Goal: Find specific page/section: Find specific page/section

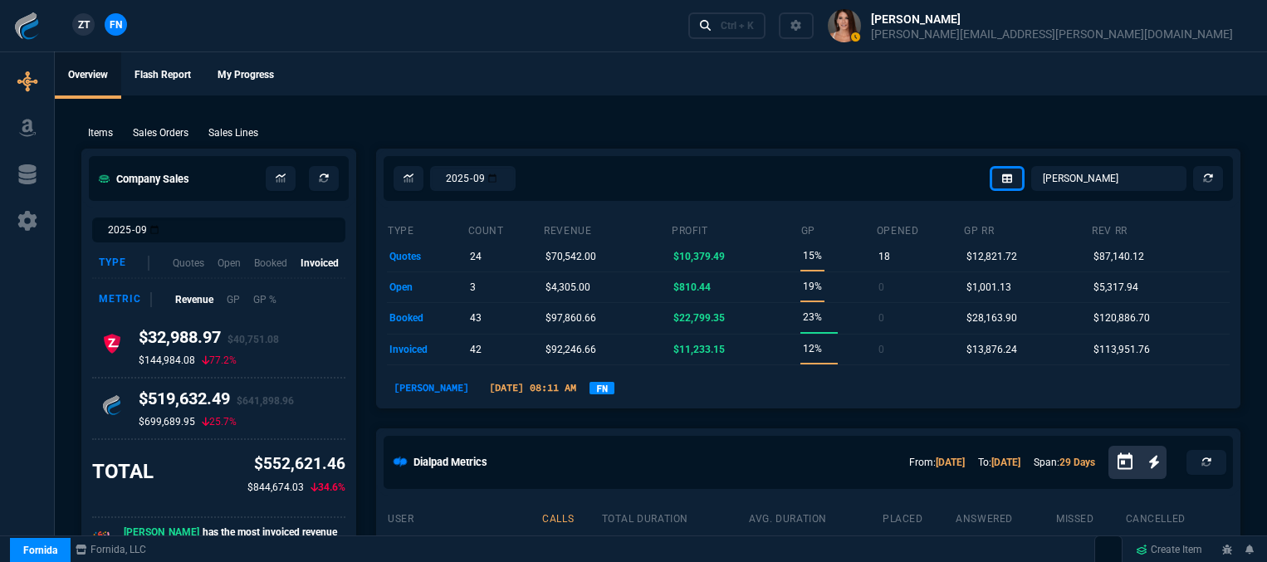
select select "12: [PERSON_NAME]"
click at [754, 30] on div "Ctrl + K" at bounding box center [737, 25] width 33 height 13
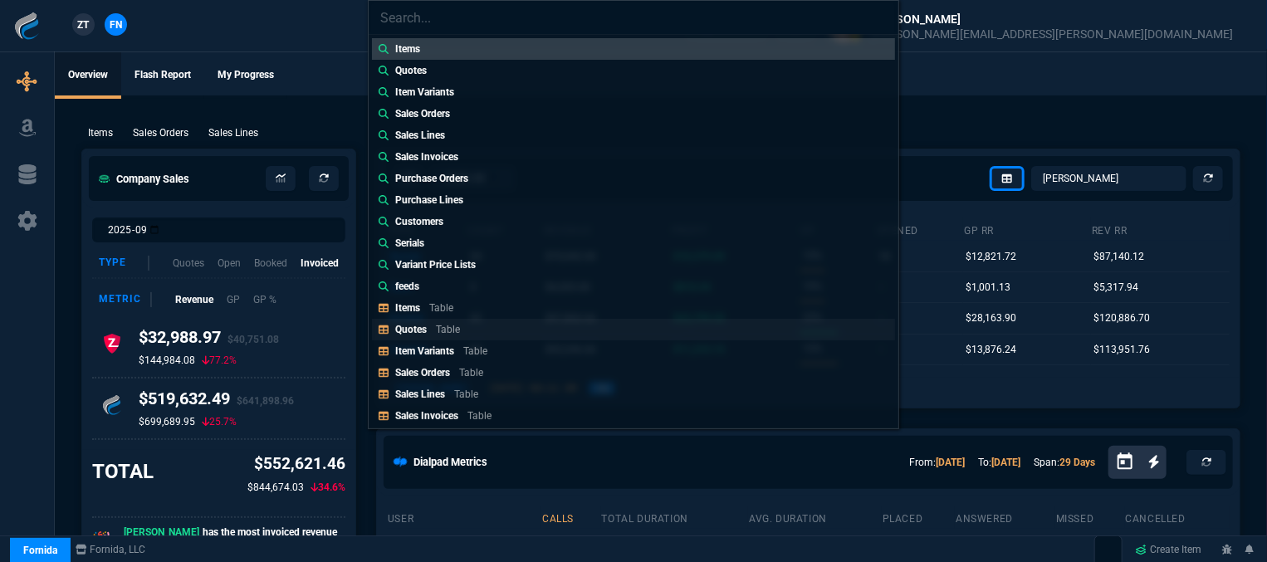
click at [395, 332] on p "Quotes" at bounding box center [411, 330] width 32 height 12
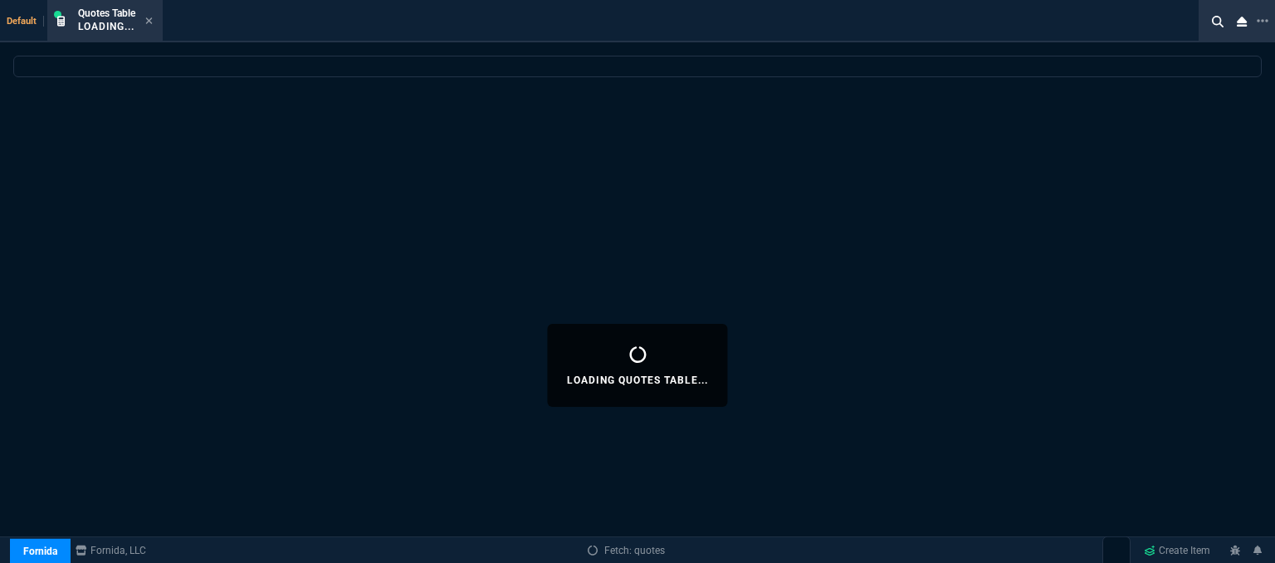
select select
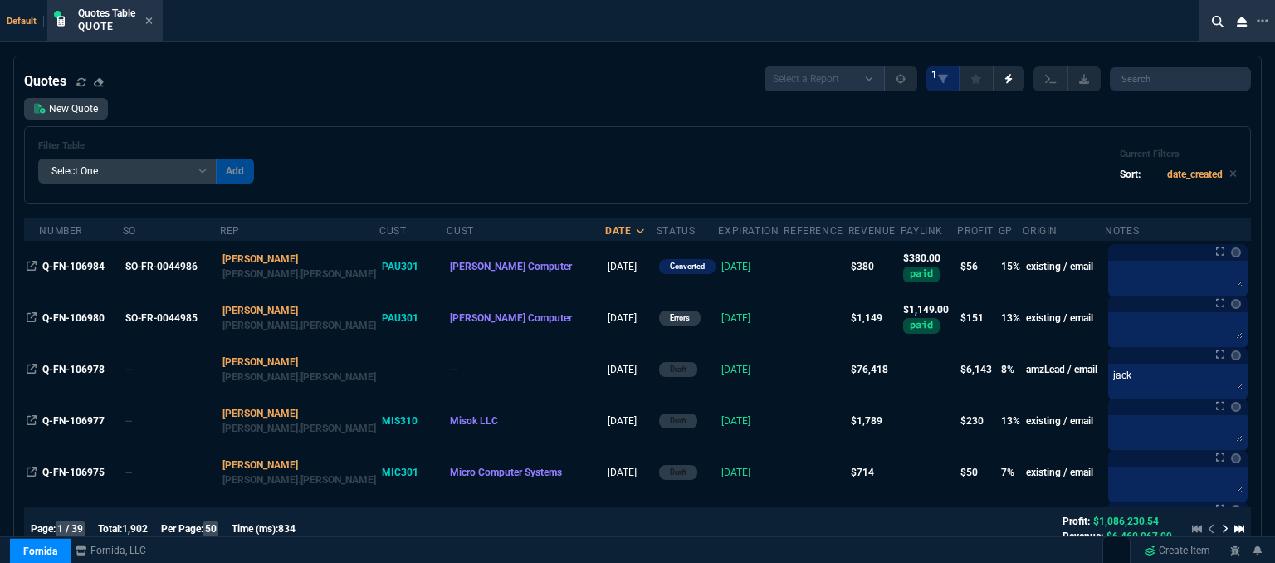
scroll to position [249, 0]
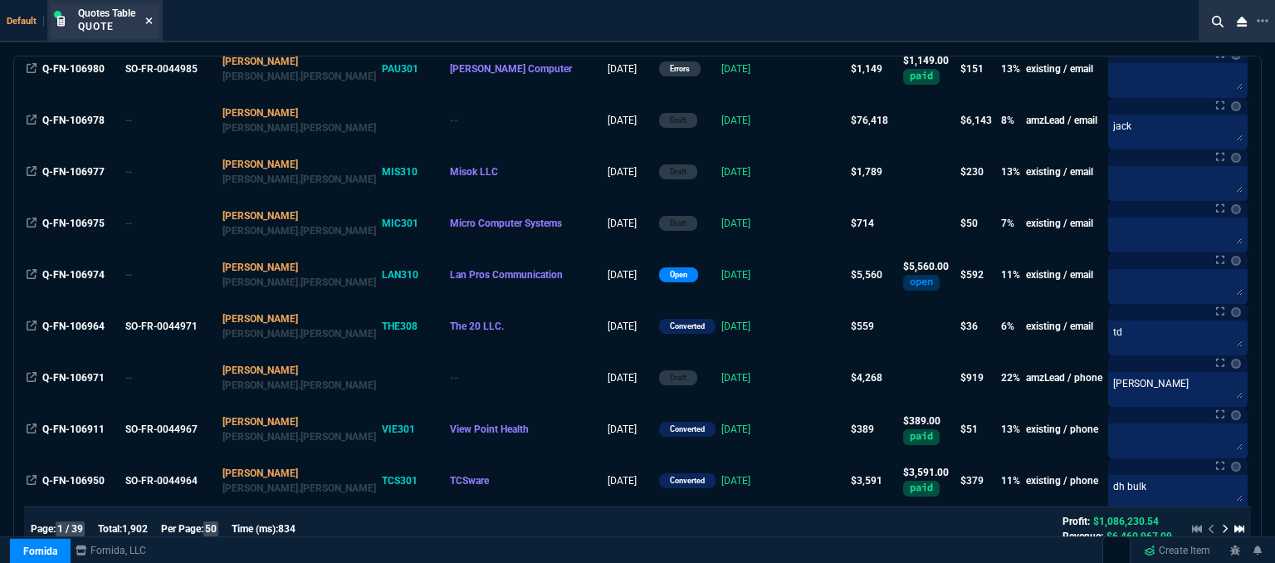
click at [149, 21] on icon at bounding box center [149, 20] width 7 height 7
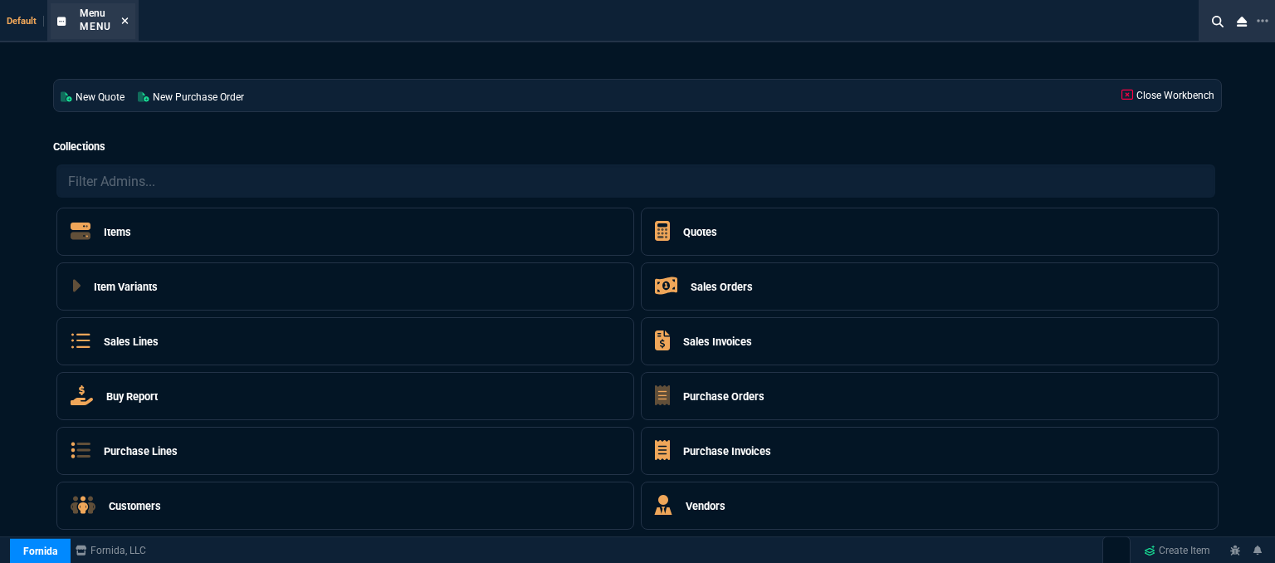
click at [120, 16] on div "Menu Menu" at bounding box center [104, 21] width 49 height 29
click at [125, 17] on icon at bounding box center [124, 21] width 7 height 10
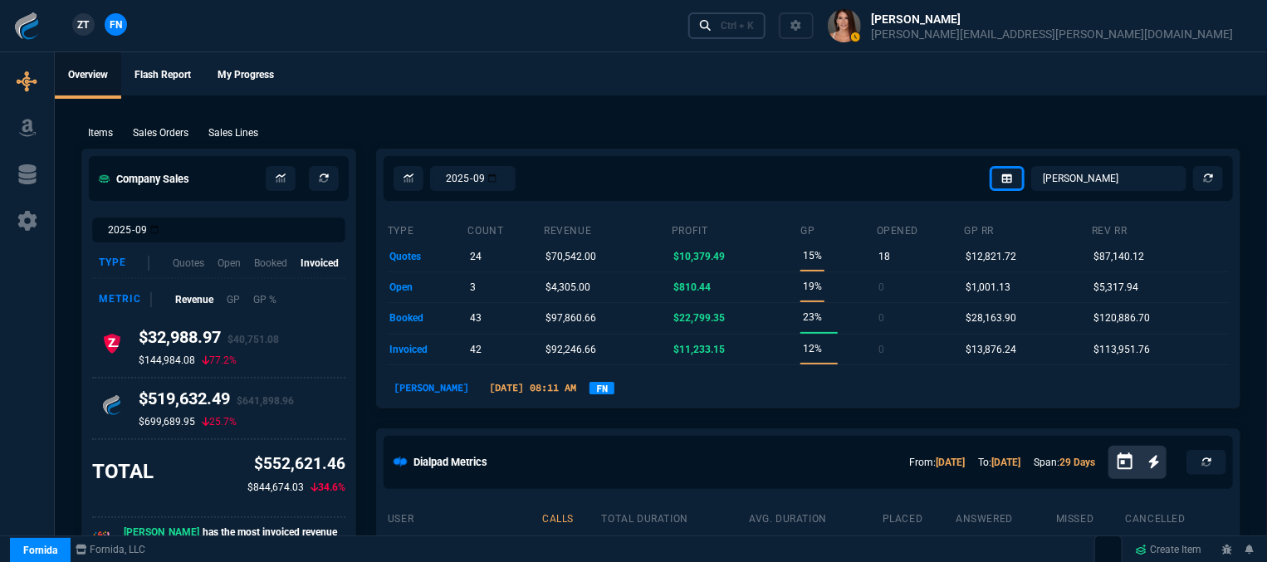
click at [754, 32] on div "Ctrl + K" at bounding box center [737, 25] width 33 height 13
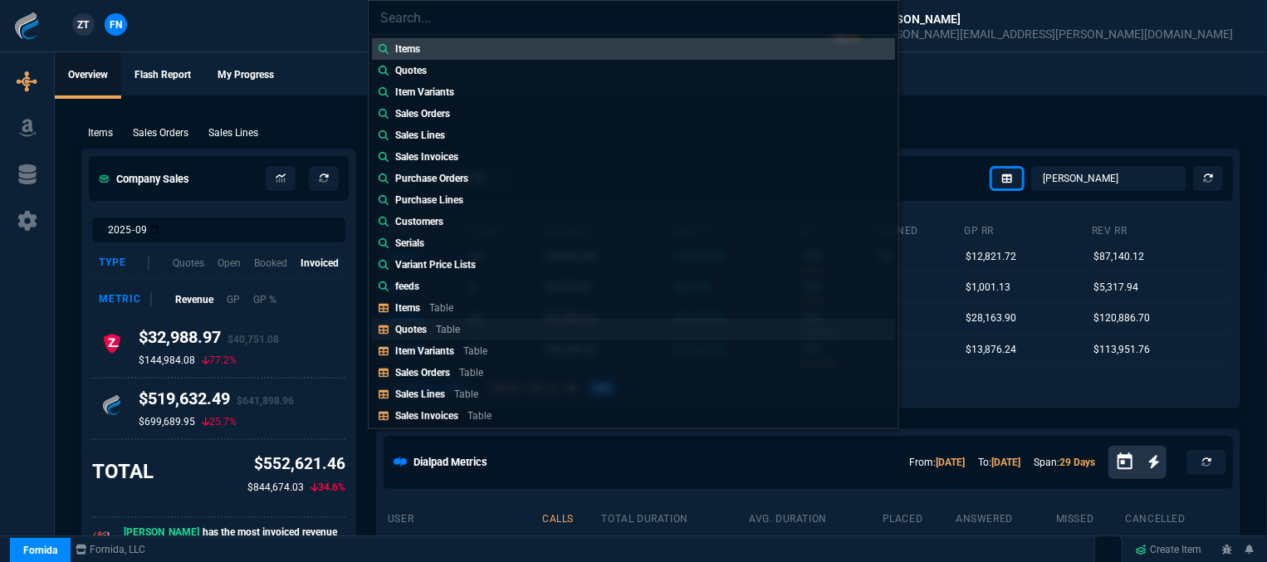
click at [441, 333] on p "Table" at bounding box center [448, 330] width 24 height 12
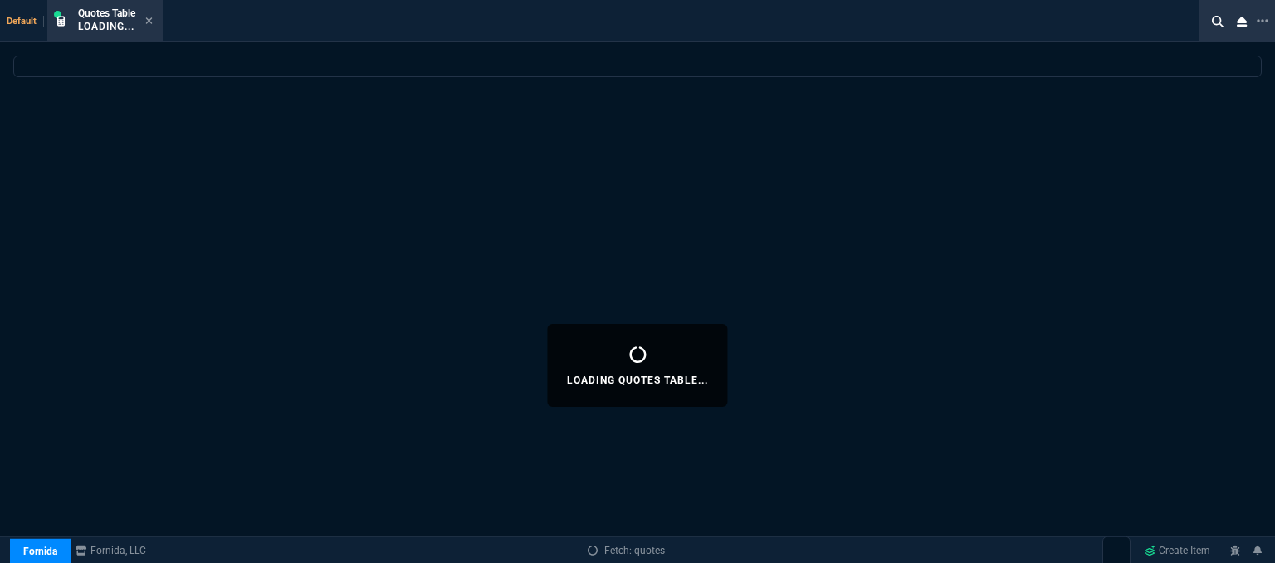
select select
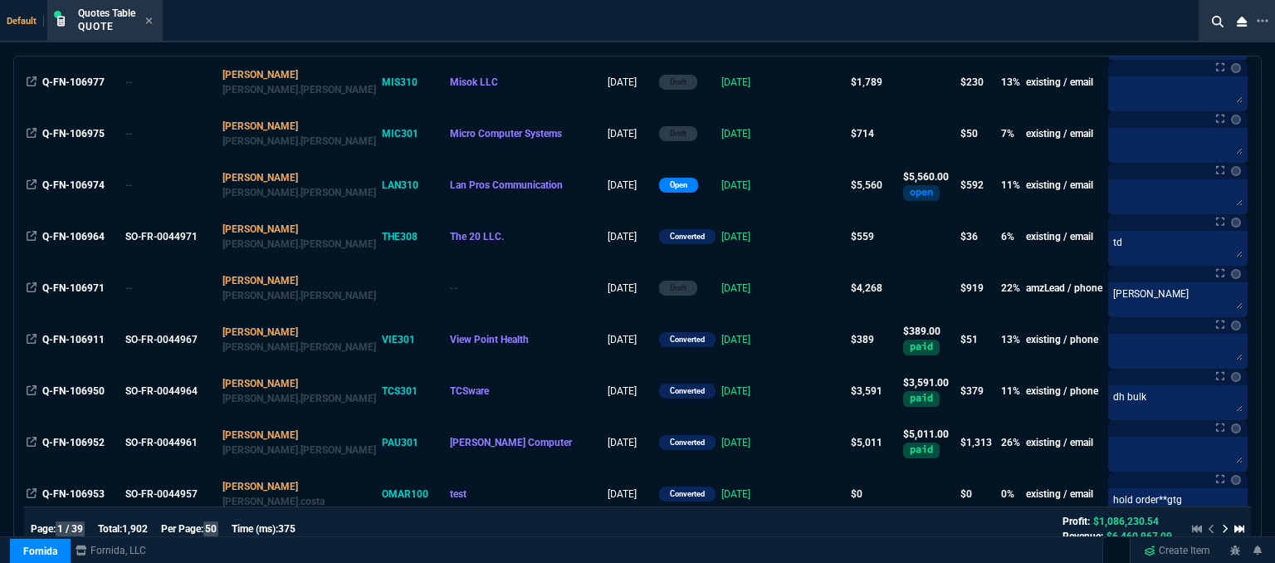
scroll to position [415, 0]
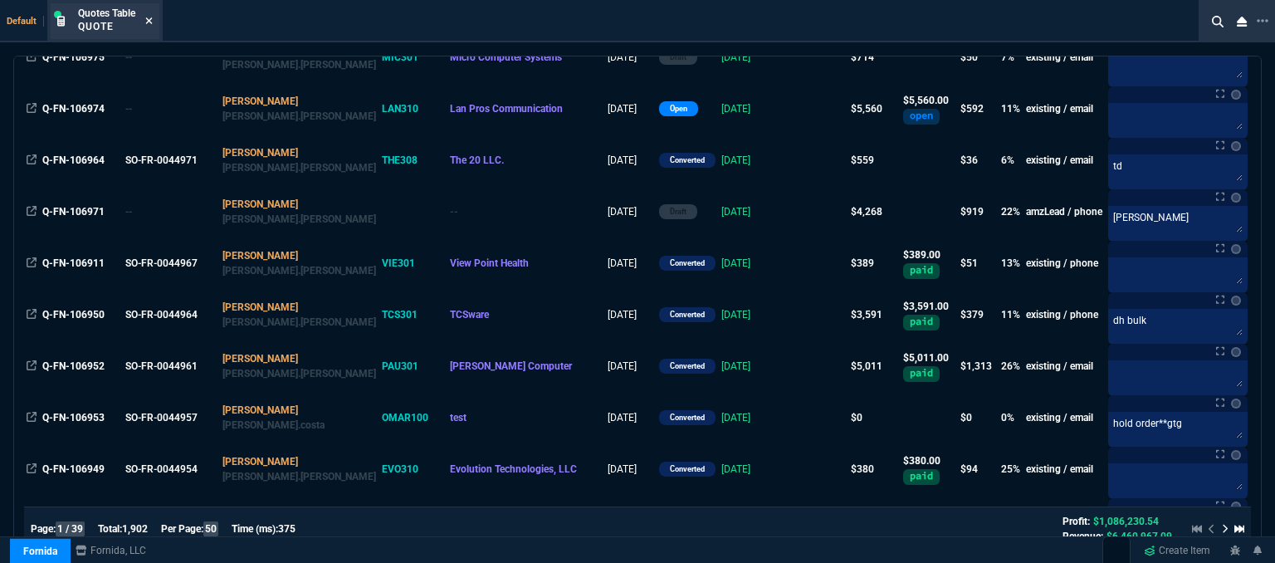
click at [149, 19] on icon at bounding box center [148, 21] width 7 height 10
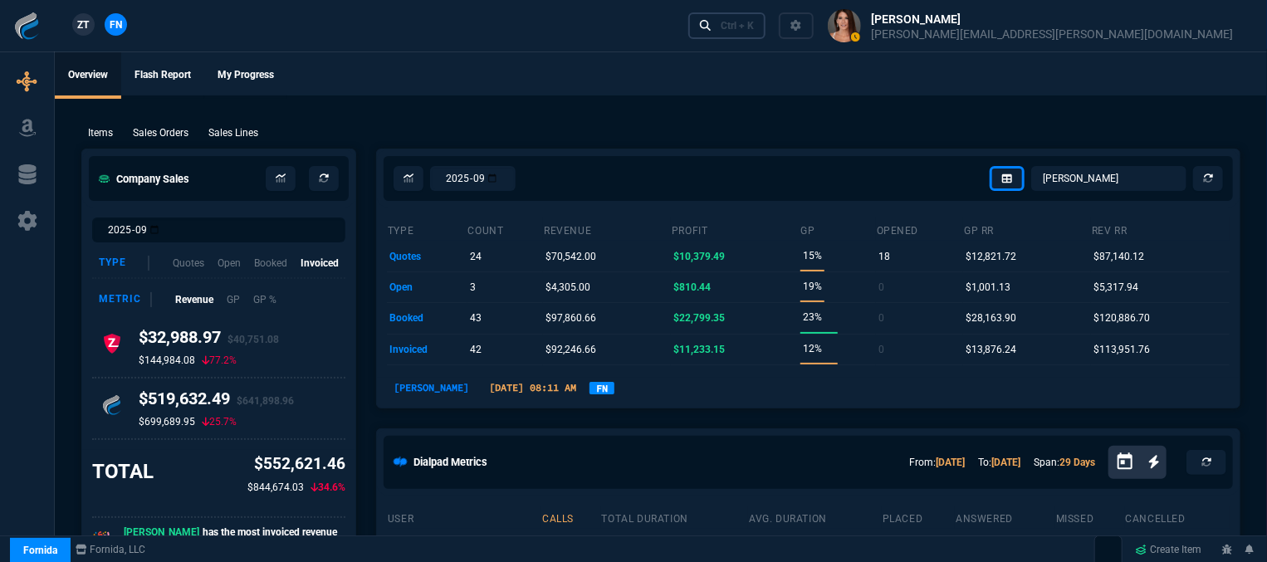
click at [766, 24] on link "Ctrl + K" at bounding box center [727, 25] width 78 height 26
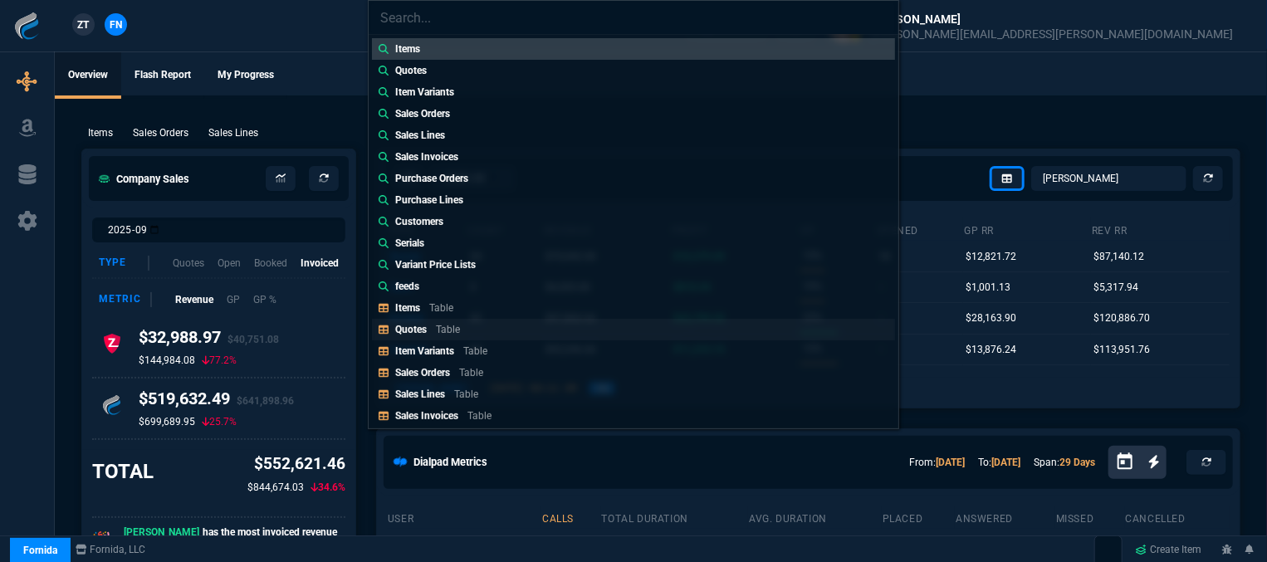
click at [496, 333] on link "Quotes Table" at bounding box center [633, 330] width 523 height 22
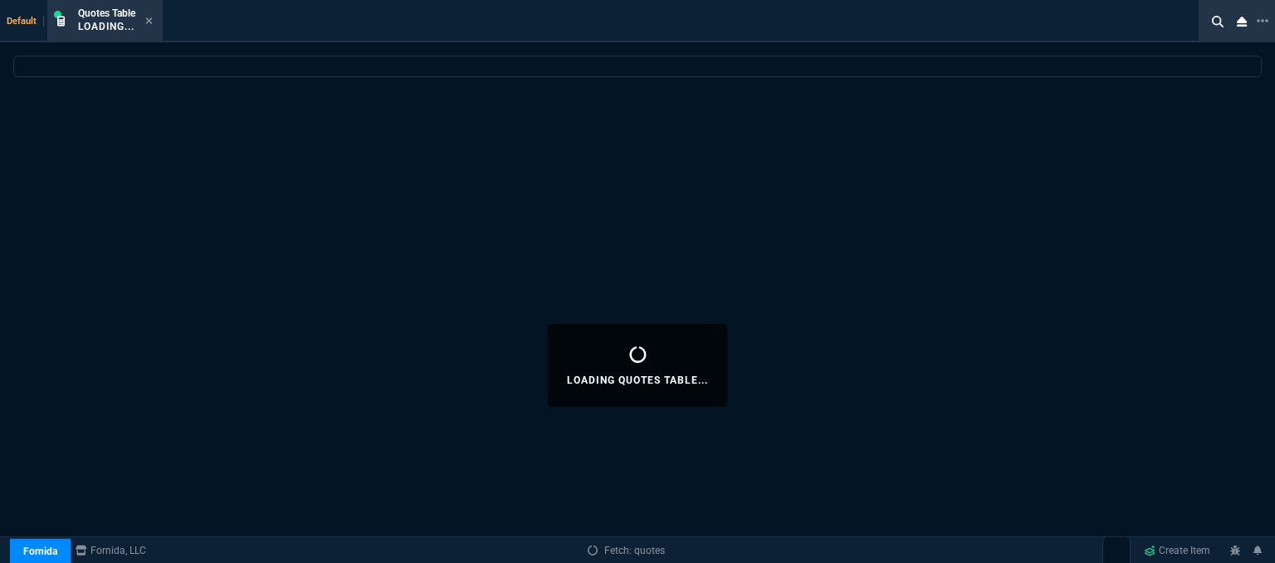
select select
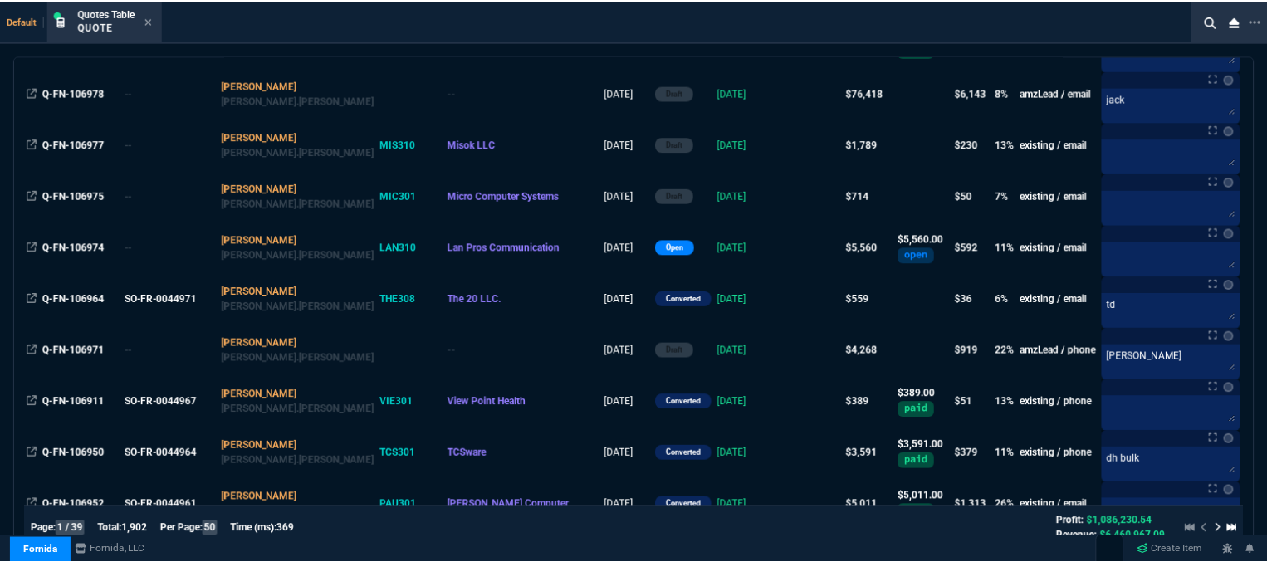
scroll to position [332, 0]
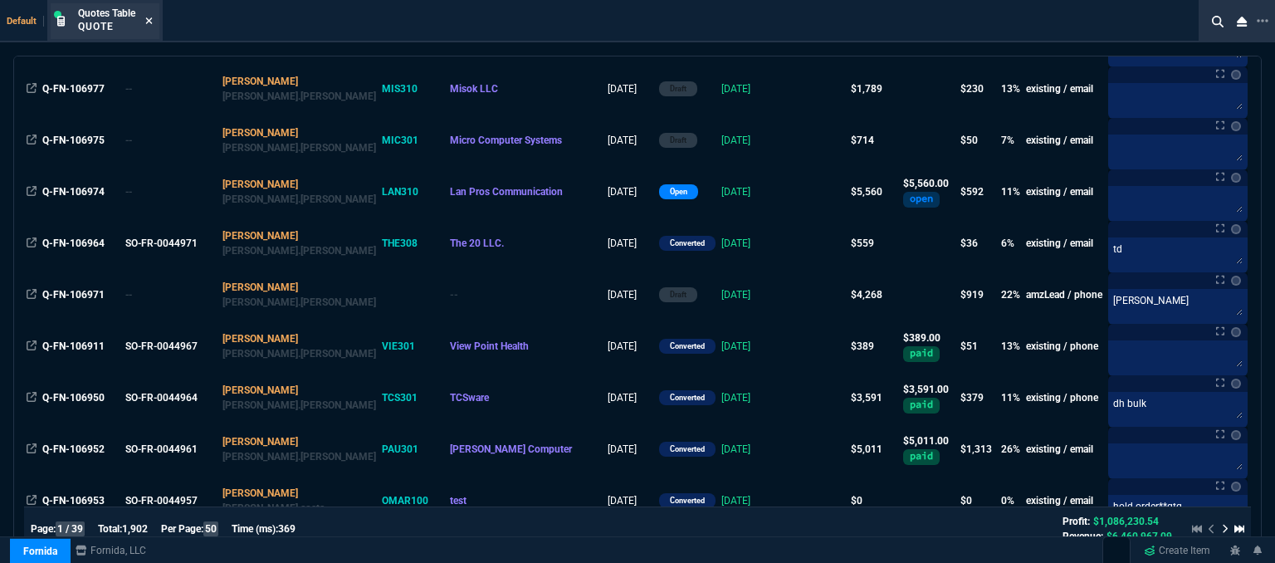
click at [148, 21] on icon at bounding box center [148, 21] width 7 height 10
